Goal: Information Seeking & Learning: Learn about a topic

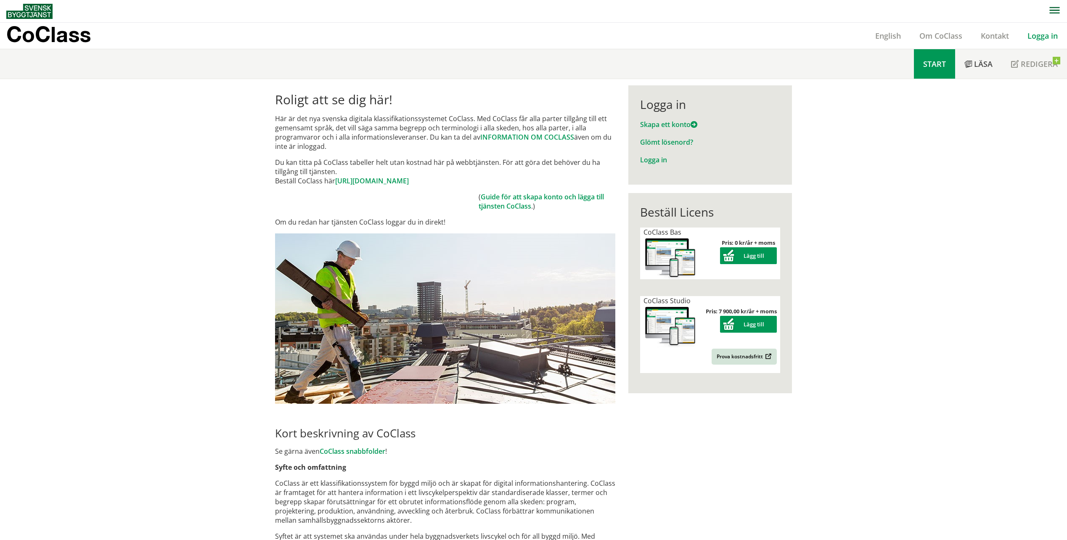
click at [932, 70] on link "Start" at bounding box center [934, 63] width 41 height 29
drag, startPoint x: 950, startPoint y: 295, endPoint x: 697, endPoint y: 164, distance: 284.9
click at [946, 284] on div "Roligt att se dig här! Här är det nya svenska digitala klassifikationssystemet …" at bounding box center [533, 526] width 1067 height 895
click at [184, 188] on div "Roligt att se dig här! Här är det nya svenska digitala klassifikationssystemet …" at bounding box center [533, 526] width 1067 height 895
click at [925, 32] on link "Om CoClass" at bounding box center [940, 36] width 61 height 10
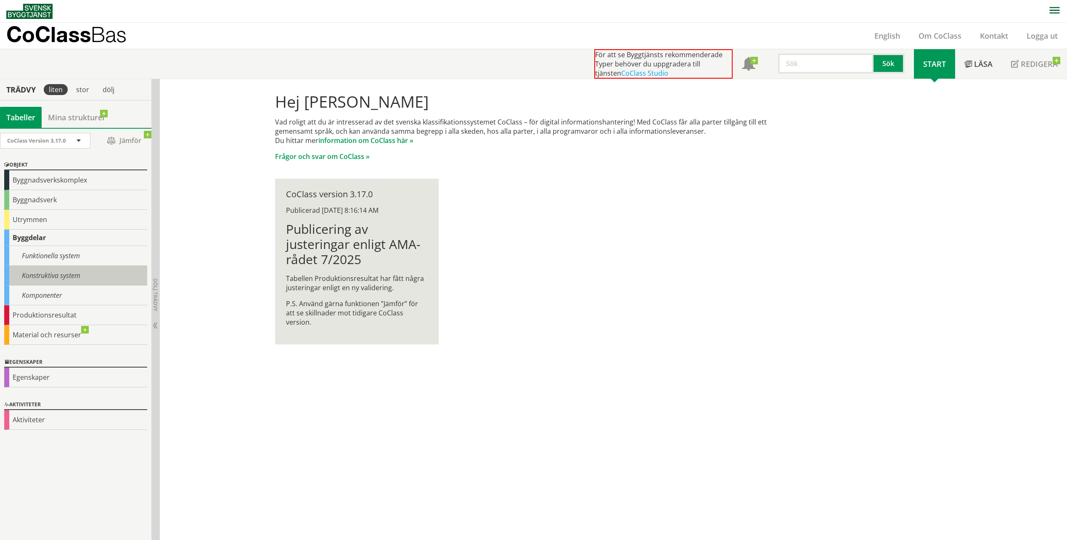
click at [78, 270] on div "Konstruktiva system" at bounding box center [75, 276] width 143 height 20
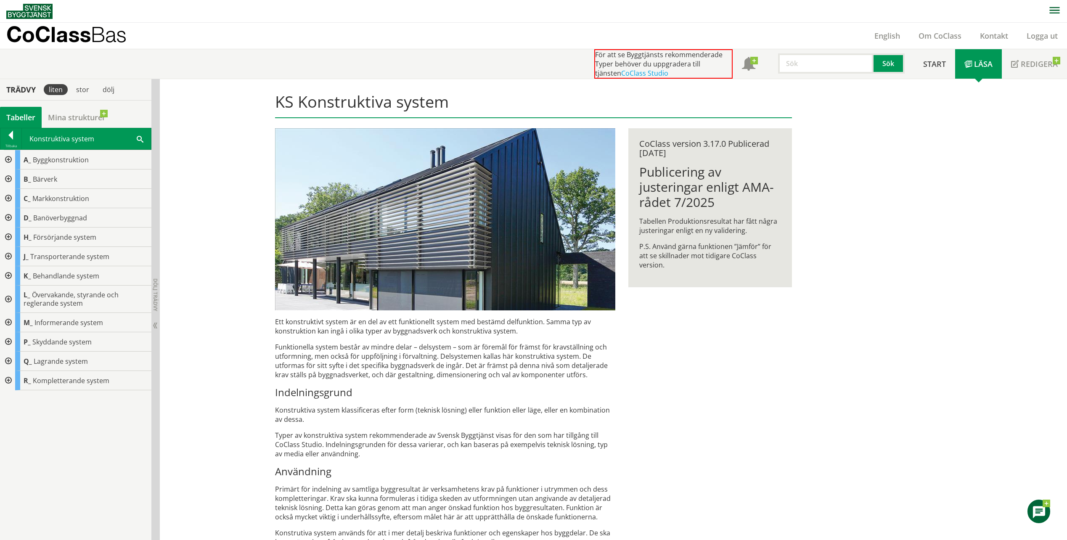
click at [10, 377] on div at bounding box center [7, 380] width 15 height 19
click at [7, 382] on div at bounding box center [7, 380] width 15 height 19
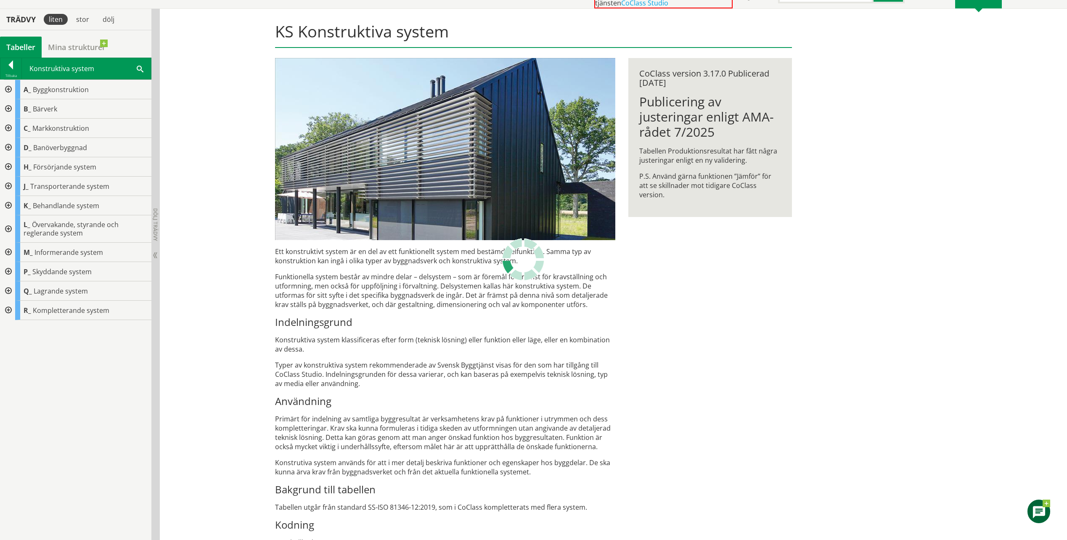
scroll to position [107, 0]
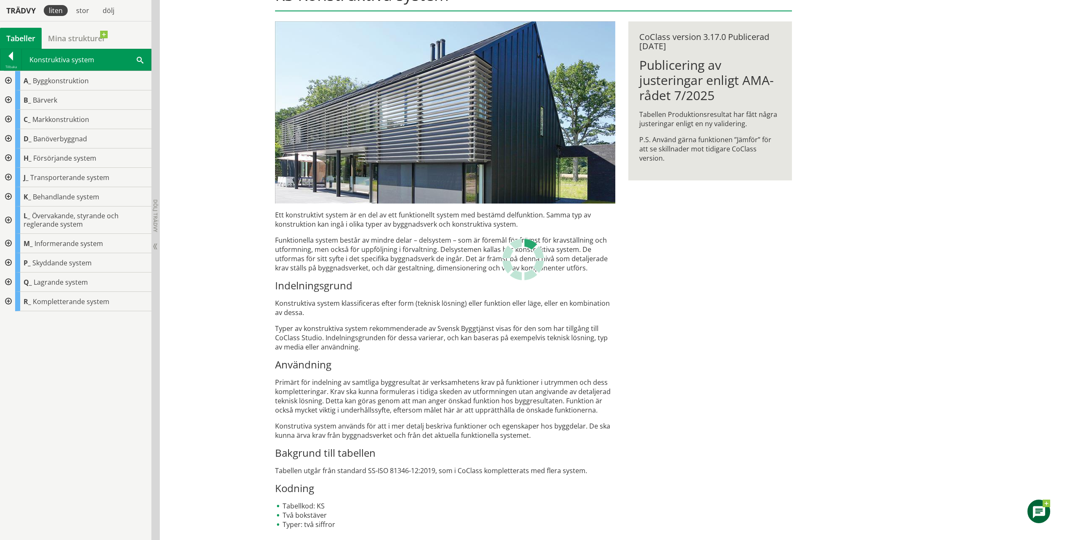
drag, startPoint x: 505, startPoint y: 319, endPoint x: 517, endPoint y: 403, distance: 85.0
drag, startPoint x: 501, startPoint y: 363, endPoint x: 492, endPoint y: 331, distance: 33.5
drag, startPoint x: 475, startPoint y: 276, endPoint x: 474, endPoint y: 385, distance: 109.0
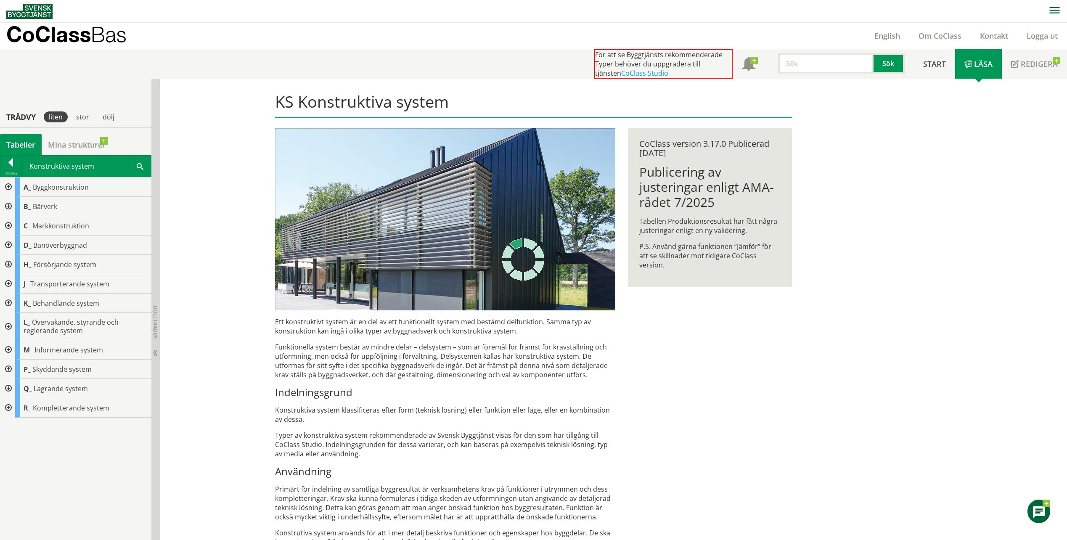
drag, startPoint x: 449, startPoint y: 442, endPoint x: 407, endPoint y: 338, distance: 112.5
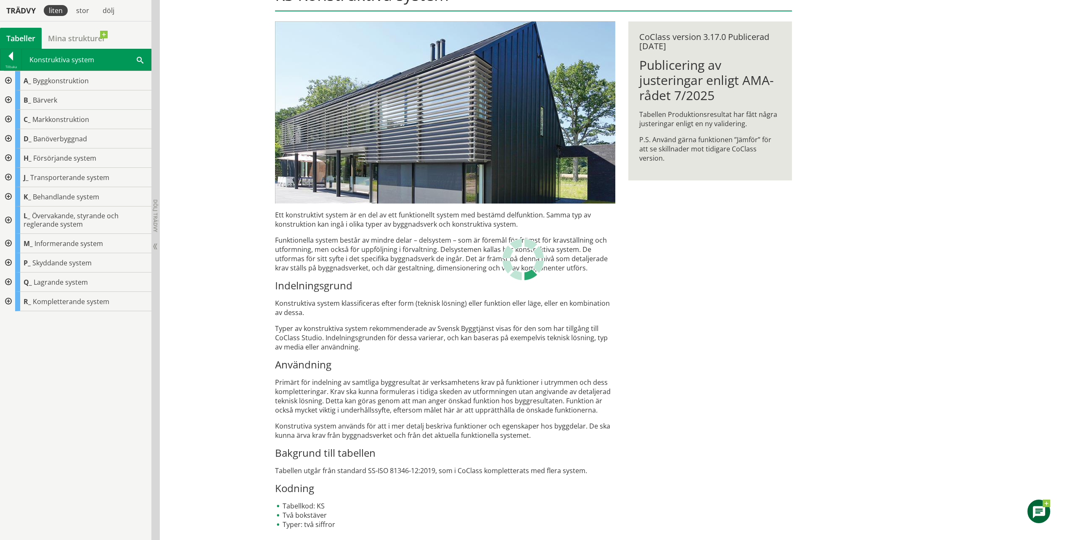
drag, startPoint x: 282, startPoint y: 312, endPoint x: 279, endPoint y: 287, distance: 25.0
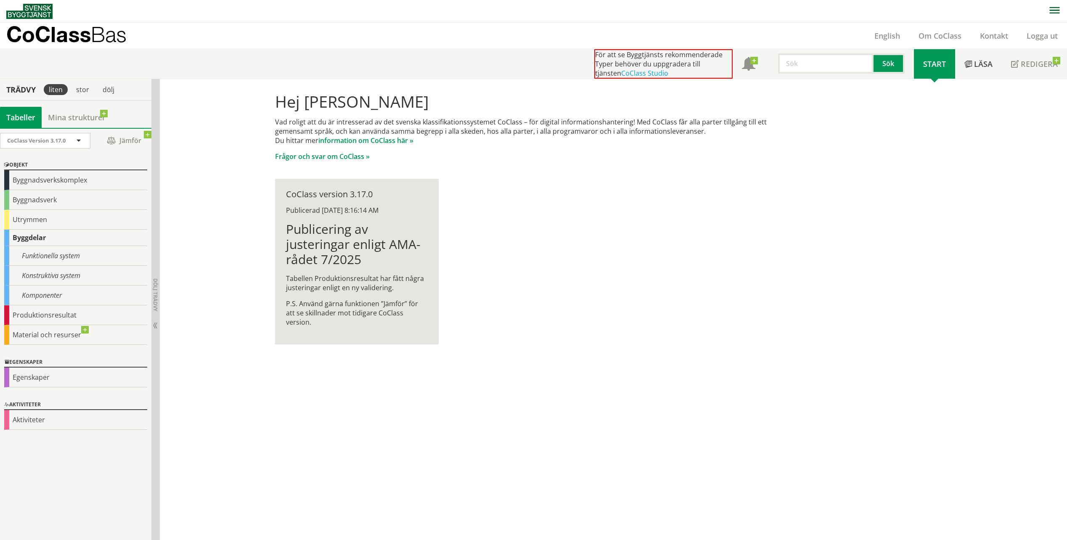
scroll to position [0, 0]
drag, startPoint x: 355, startPoint y: 379, endPoint x: 334, endPoint y: 390, distance: 23.3
click at [355, 379] on div "Hej [PERSON_NAME] Vad roligt att du är intresserad av det svenska klassifikatio…" at bounding box center [613, 309] width 907 height 461
click at [646, 133] on p "Vad roligt att du är intresserad av det svenska klassifikationssystemet CoClass…" at bounding box center [533, 131] width 517 height 28
click at [574, 279] on div "Hej [PERSON_NAME] Vad roligt att du är intresserad av det svenska klassifikatio…" at bounding box center [534, 218] width 538 height 279
